Goal: Check status: Check status

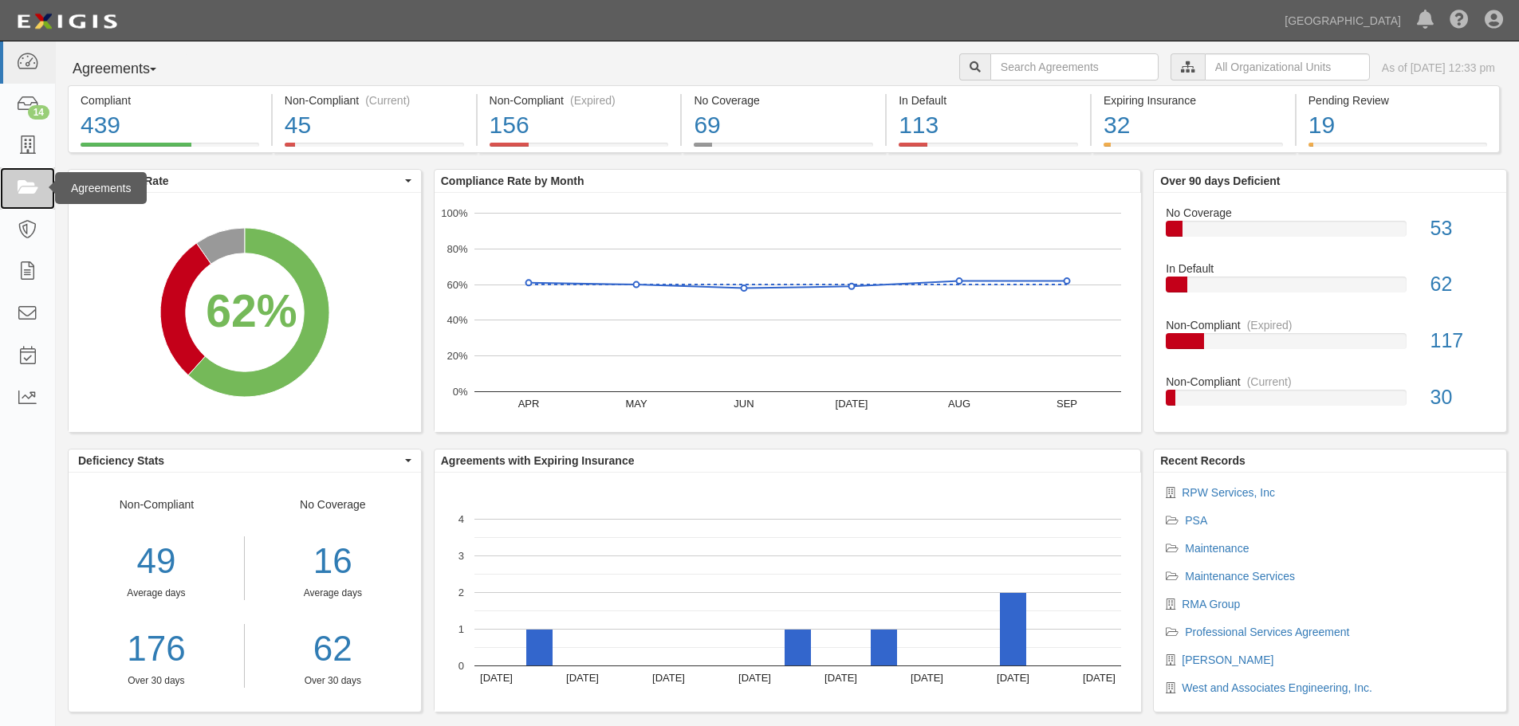
click at [45, 180] on link at bounding box center [27, 188] width 55 height 42
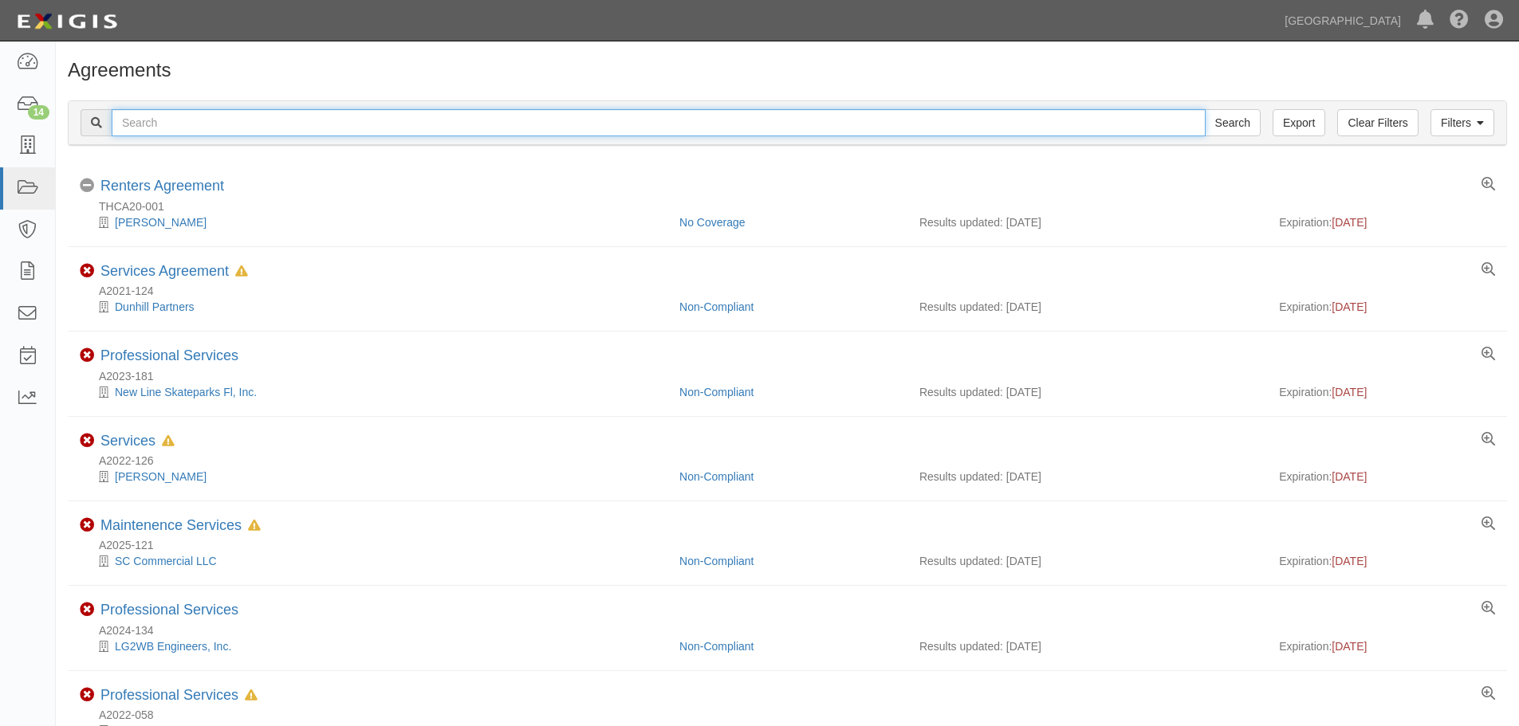
click at [442, 113] on input "text" at bounding box center [659, 122] width 1094 height 27
click at [677, 128] on input "A2024-" at bounding box center [659, 122] width 1094 height 27
type input "A2024-168"
click at [1205, 109] on input "Search" at bounding box center [1233, 122] width 56 height 27
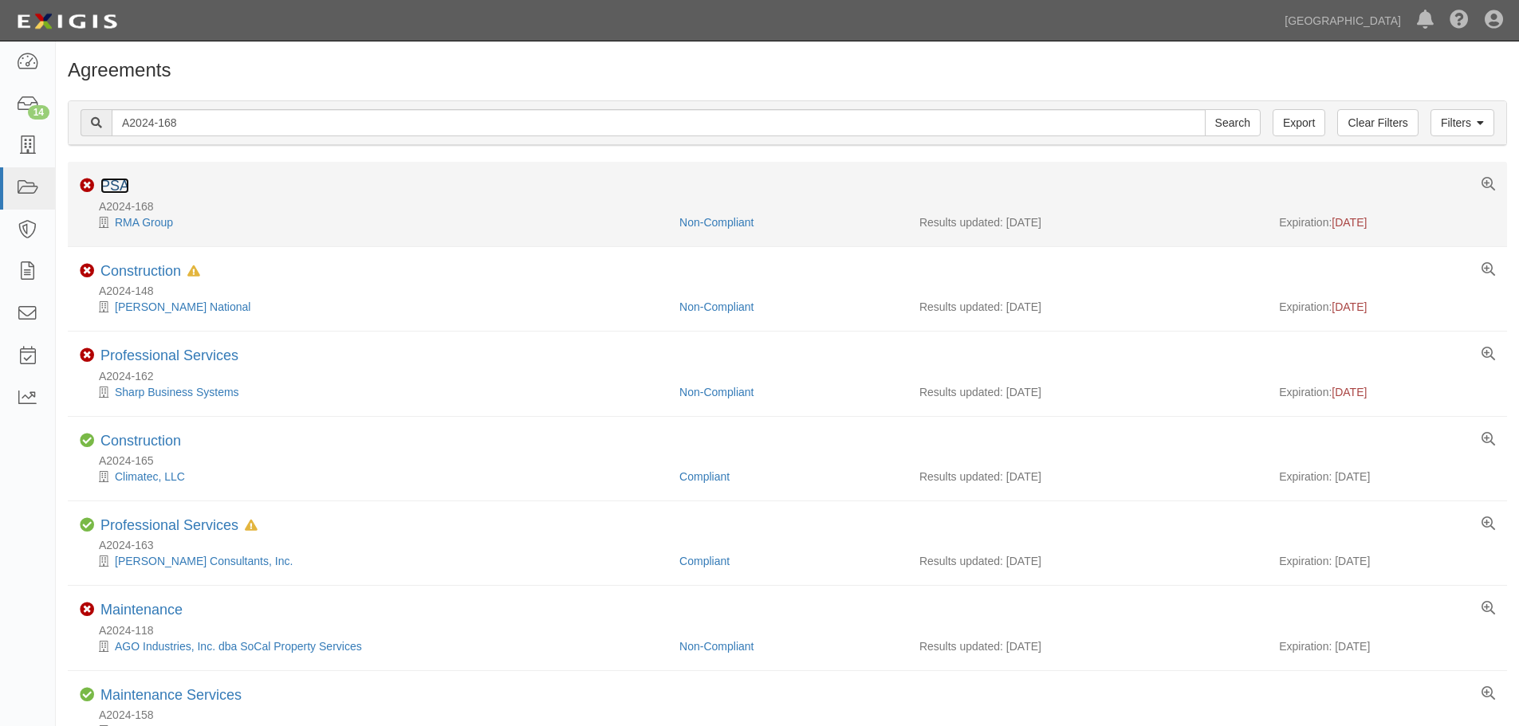
click at [124, 180] on link "PSA" at bounding box center [114, 186] width 29 height 16
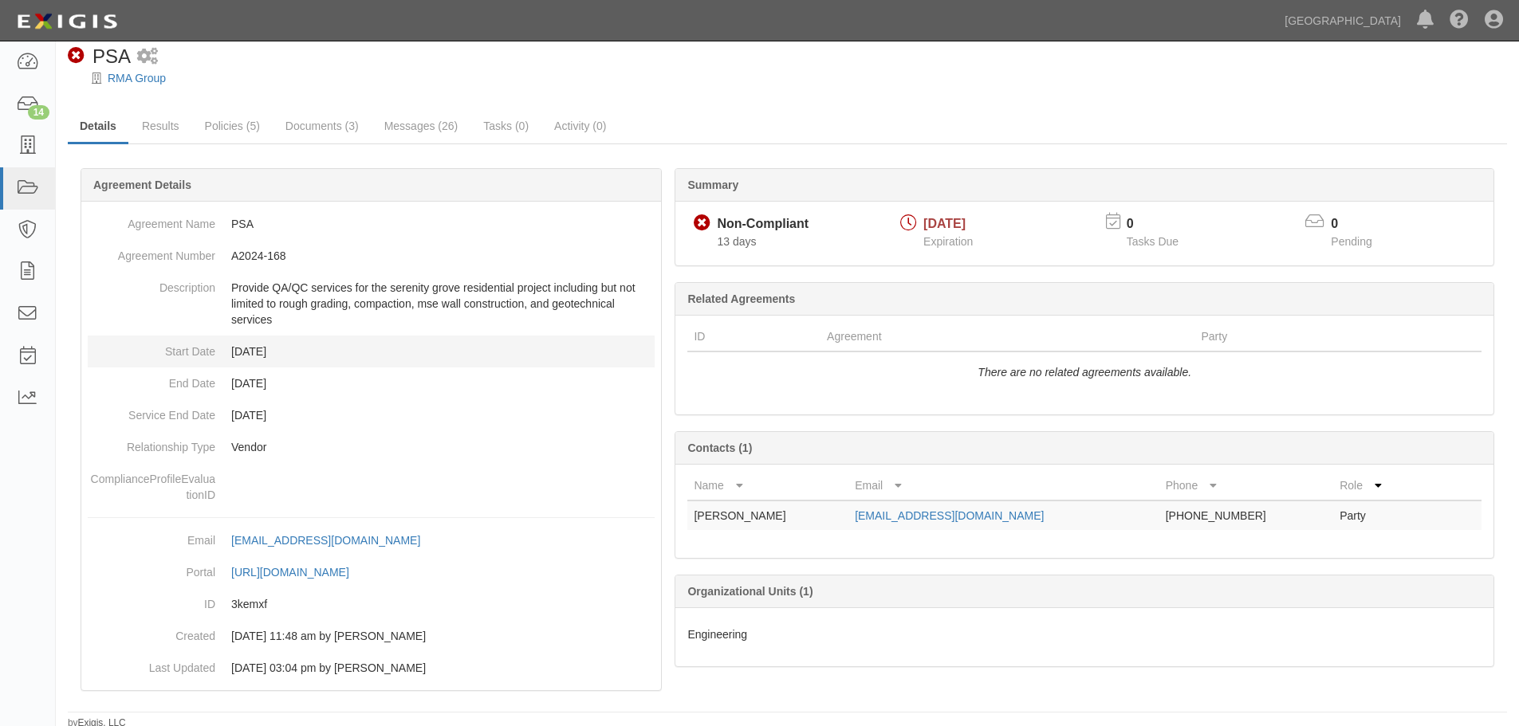
scroll to position [21, 0]
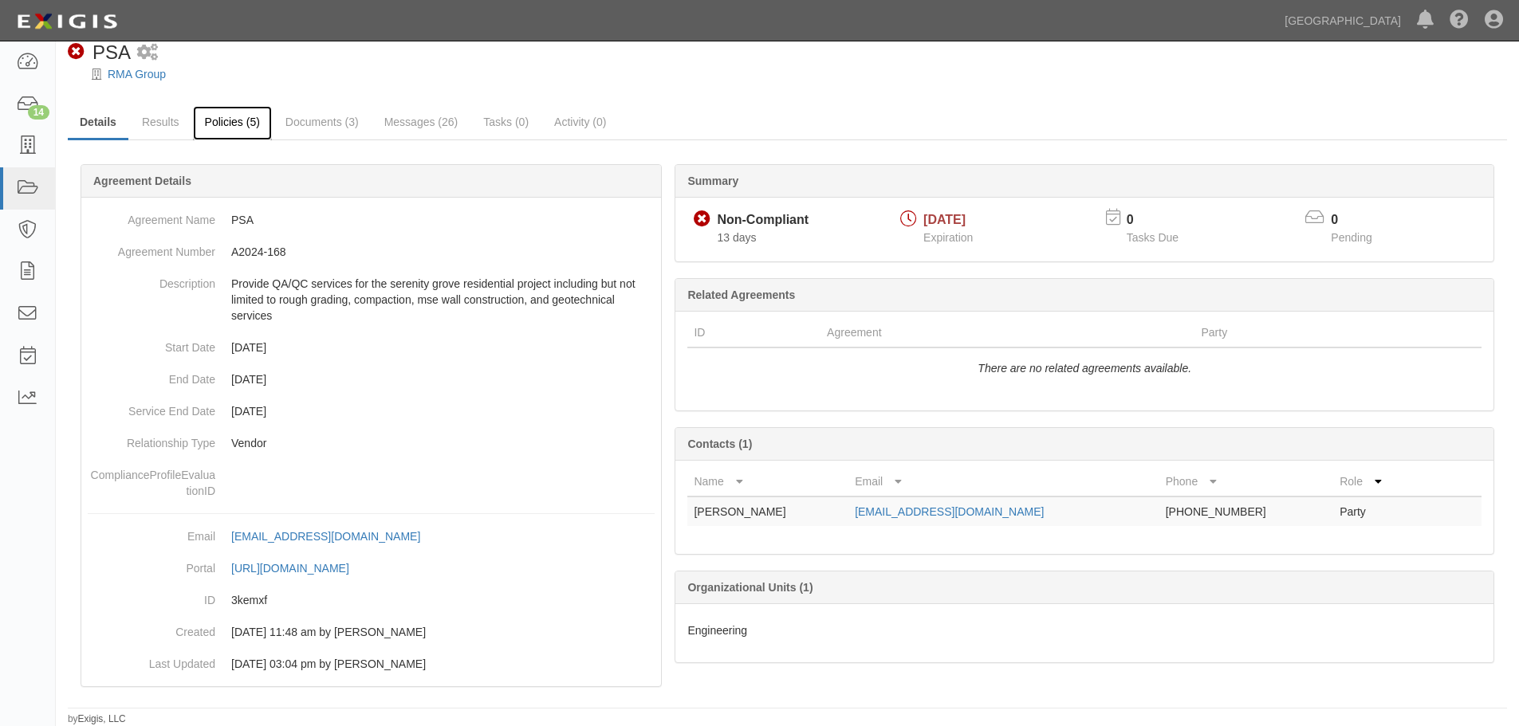
click at [227, 121] on link "Policies (5)" at bounding box center [232, 123] width 79 height 34
